Goal: Task Accomplishment & Management: Complete application form

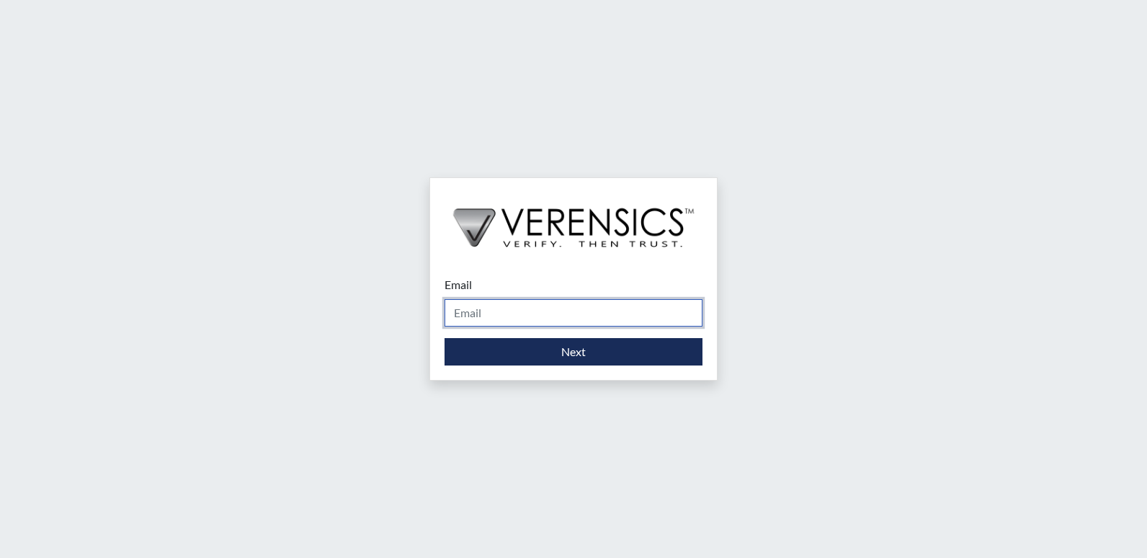
click at [493, 306] on input "Email" at bounding box center [574, 312] width 258 height 27
type input "[DOMAIN_NAME][EMAIL_ADDRESS][DOMAIN_NAME]"
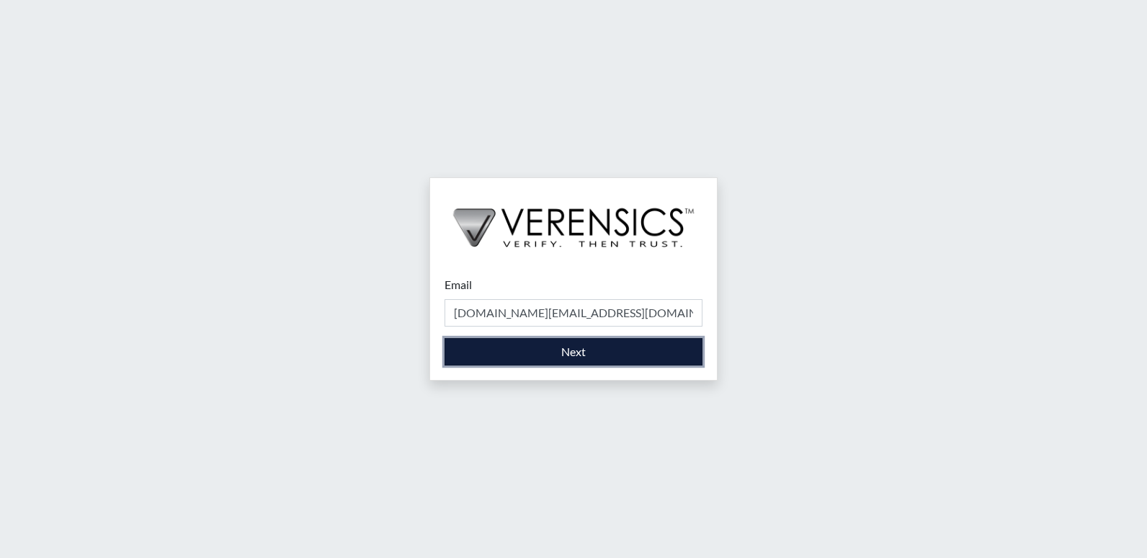
click at [489, 350] on button "Next" at bounding box center [574, 351] width 258 height 27
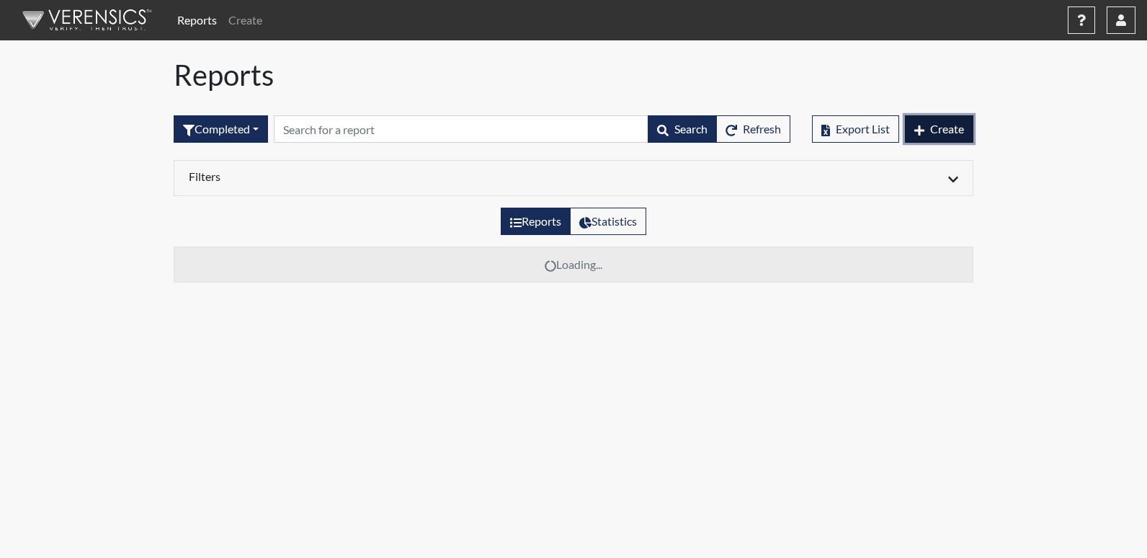
click at [938, 140] on button "Create" at bounding box center [939, 128] width 68 height 27
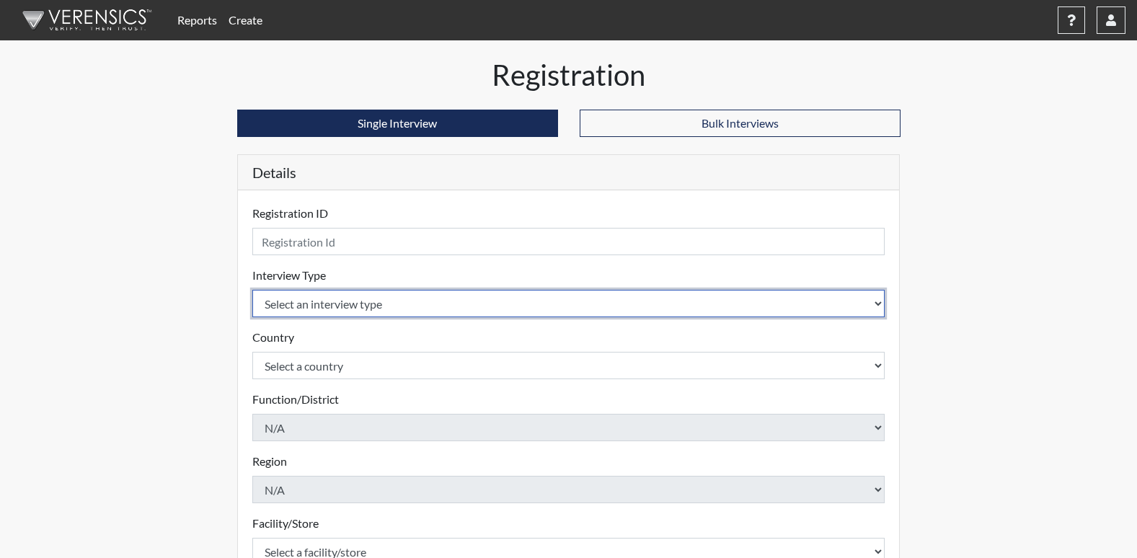
click at [311, 308] on select "Select an interview type Corrections Pre-Employment" at bounding box center [568, 303] width 633 height 27
select select "ff733e93-e1bf-11ea-9c9f-0eff0cf7eb8f"
click at [252, 290] on select "Select an interview type Corrections Pre-Employment" at bounding box center [568, 303] width 633 height 27
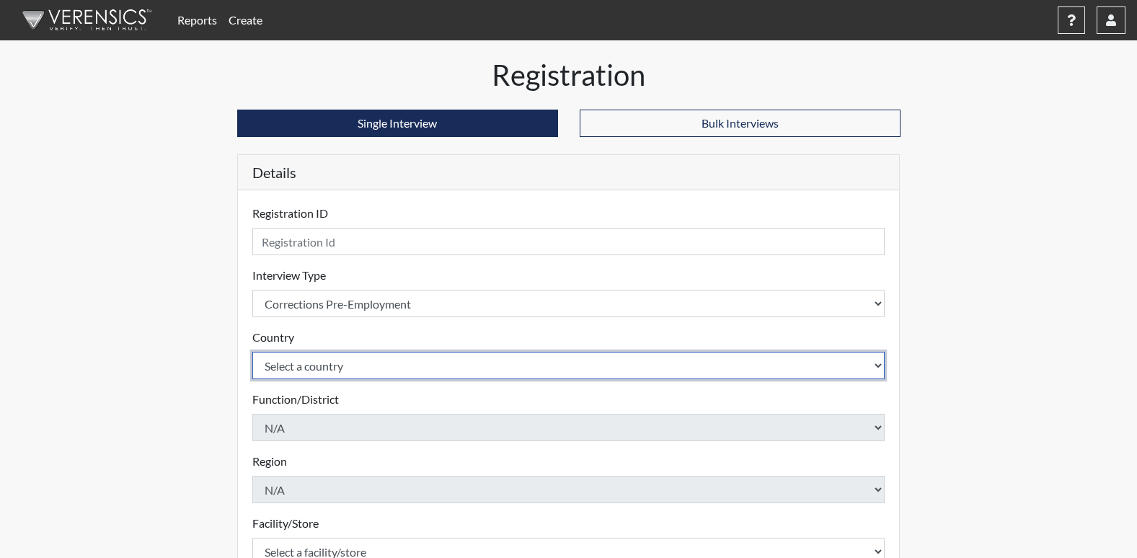
click at [317, 366] on select "Select a country [GEOGRAPHIC_DATA] [GEOGRAPHIC_DATA]" at bounding box center [568, 365] width 633 height 27
select select "united-states-of-[GEOGRAPHIC_DATA]"
click at [252, 352] on select "Select a country [GEOGRAPHIC_DATA] [GEOGRAPHIC_DATA]" at bounding box center [568, 365] width 633 height 27
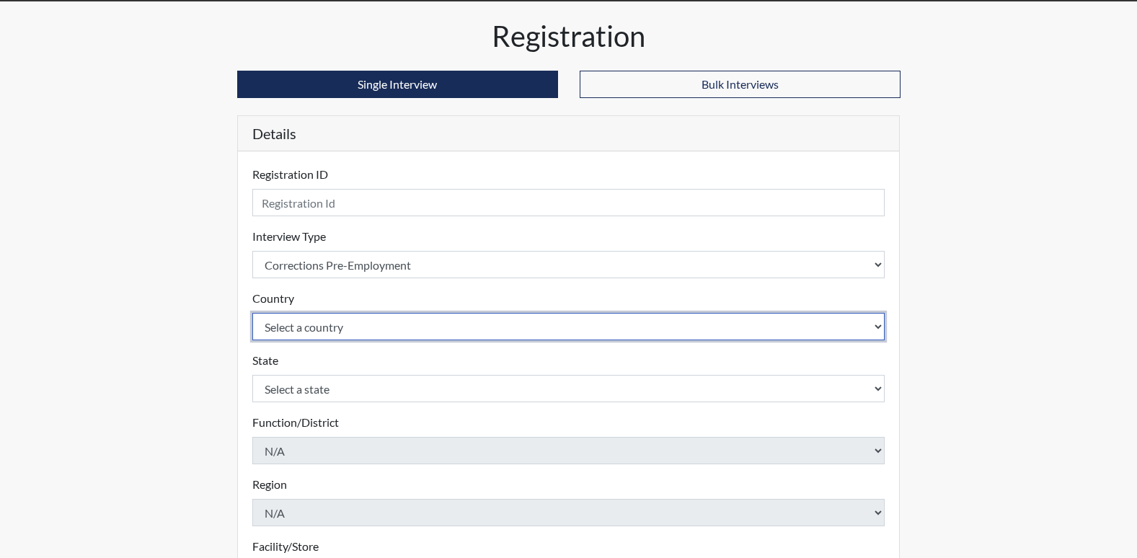
scroll to position [72, 0]
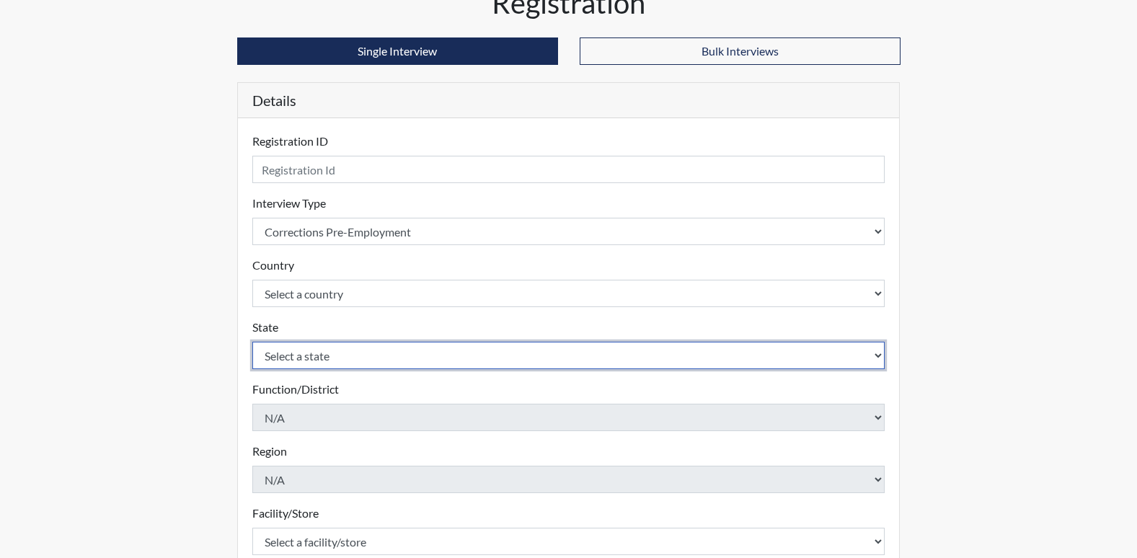
click at [303, 355] on select "Select a state [US_STATE] [US_STATE] [US_STATE] [US_STATE] [US_STATE] [US_STATE…" at bounding box center [568, 355] width 633 height 27
select select "GA"
click at [252, 342] on select "Select a state [US_STATE] [US_STATE] [US_STATE] [US_STATE] [US_STATE] [US_STATE…" at bounding box center [568, 355] width 633 height 27
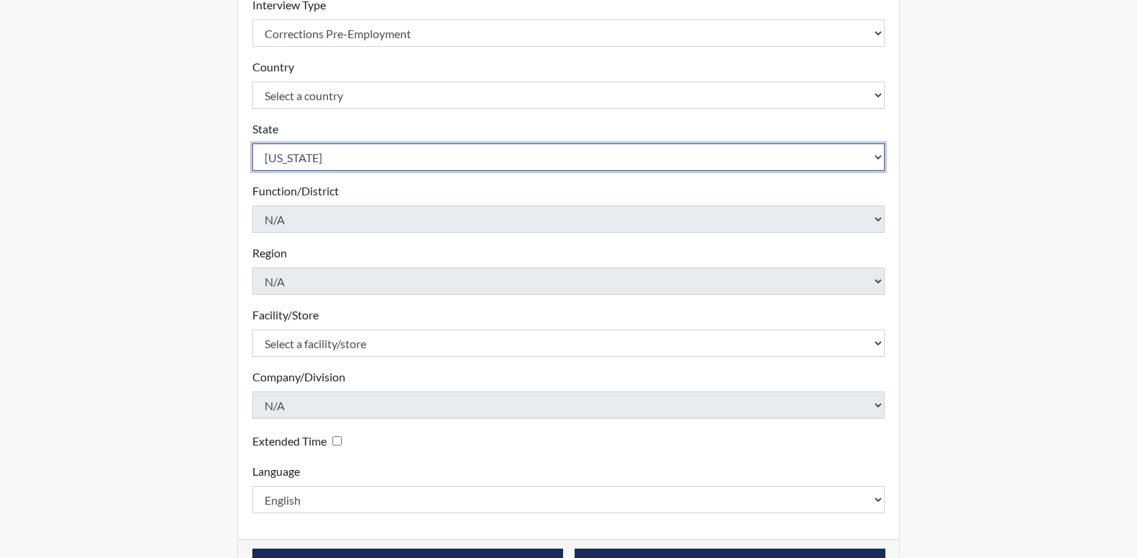
scroll to position [288, 0]
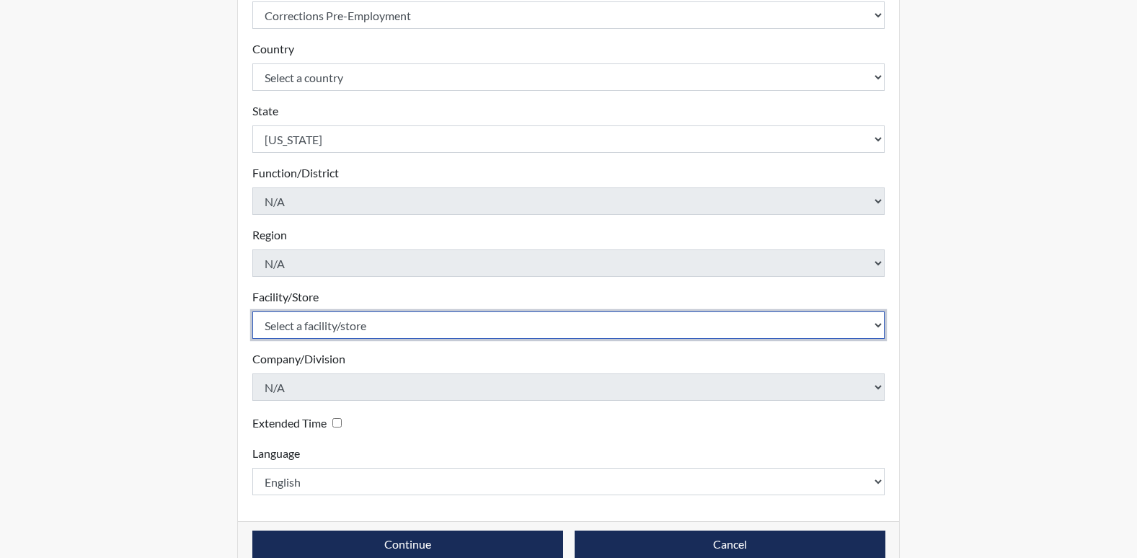
click at [316, 335] on select "Select a facility/store [PERSON_NAME] PDC Pulaski SP" at bounding box center [568, 324] width 633 height 27
select select "07d467a1-a762-4c04-a0fd-01b52b78d04c"
click at [252, 311] on select "Select a facility/store [PERSON_NAME] PDC Pulaski SP" at bounding box center [568, 324] width 633 height 27
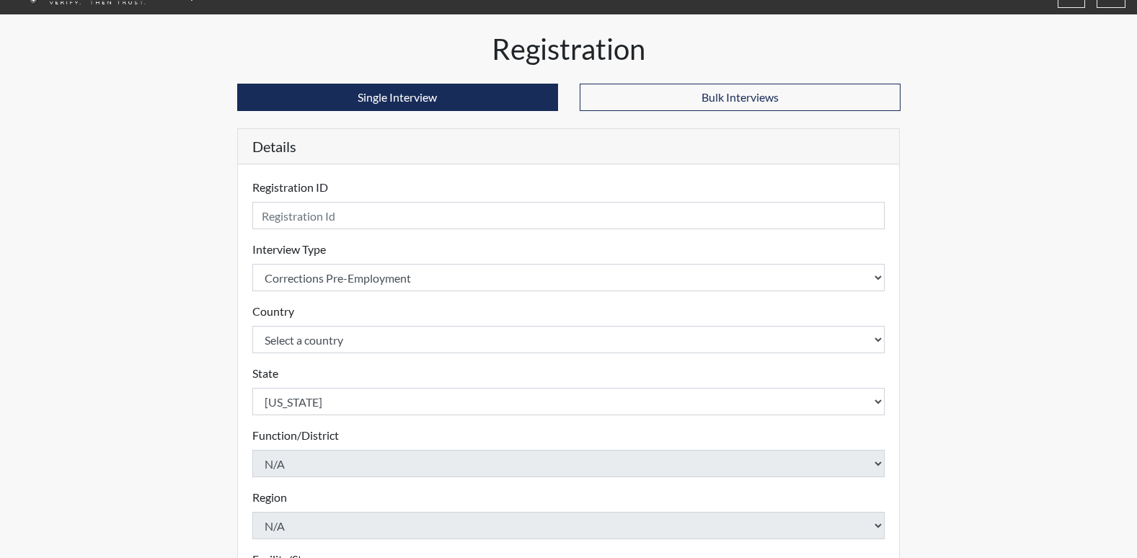
scroll to position [0, 0]
